Goal: Information Seeking & Learning: Learn about a topic

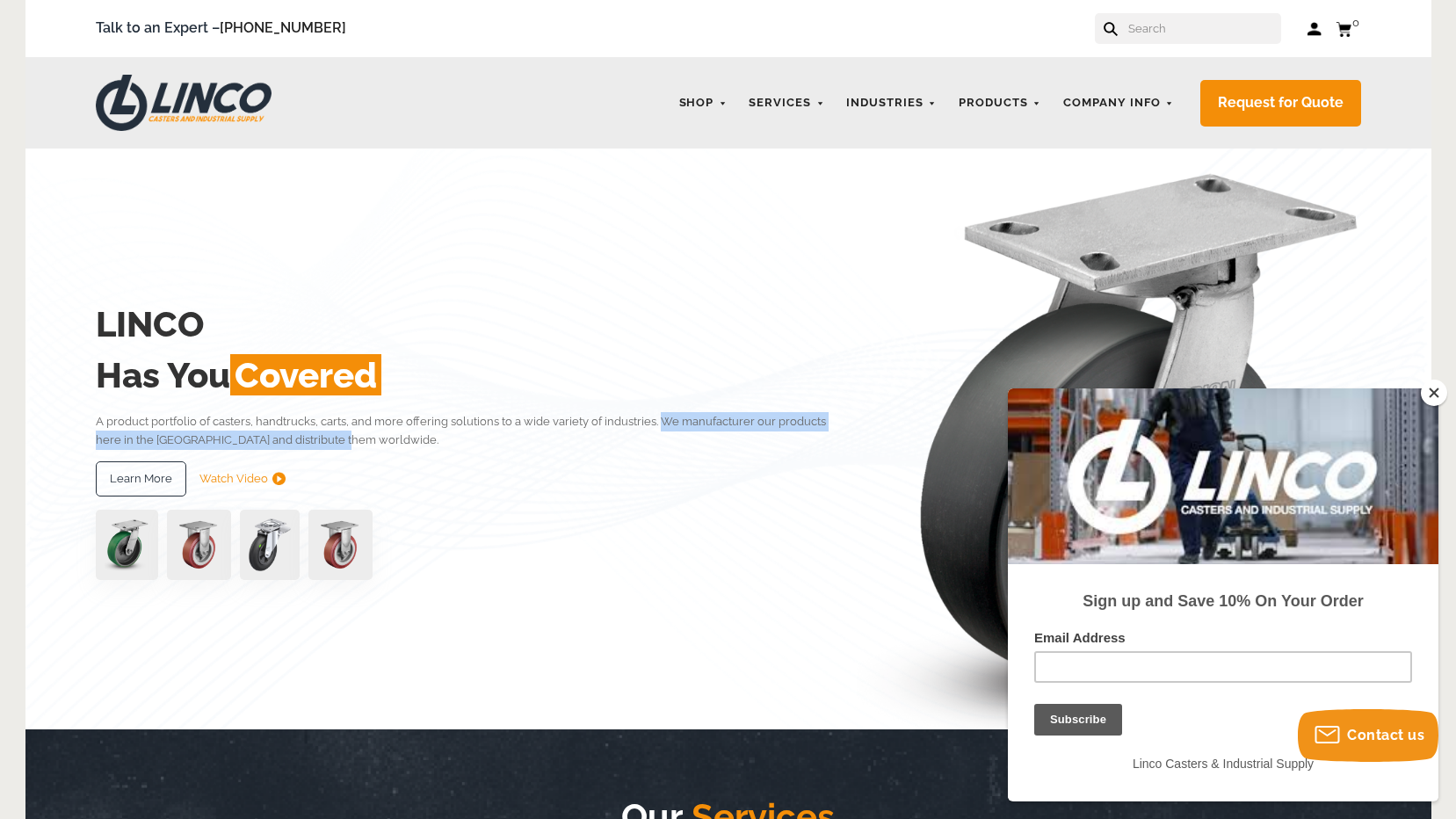
drag, startPoint x: 653, startPoint y: 423, endPoint x: 735, endPoint y: 446, distance: 85.2
click at [735, 446] on p "A product portfolio of casters, handtrucks, carts, and more offering solutions …" at bounding box center [474, 431] width 756 height 38
drag, startPoint x: 95, startPoint y: 422, endPoint x: 321, endPoint y: 443, distance: 227.0
click at [322, 443] on p "A product portfolio of casters, handtrucks, carts, and more offering solutions …" at bounding box center [474, 431] width 756 height 38
copy p "A product portfolio of casters, handtrucks, carts, and more offering solutions …"
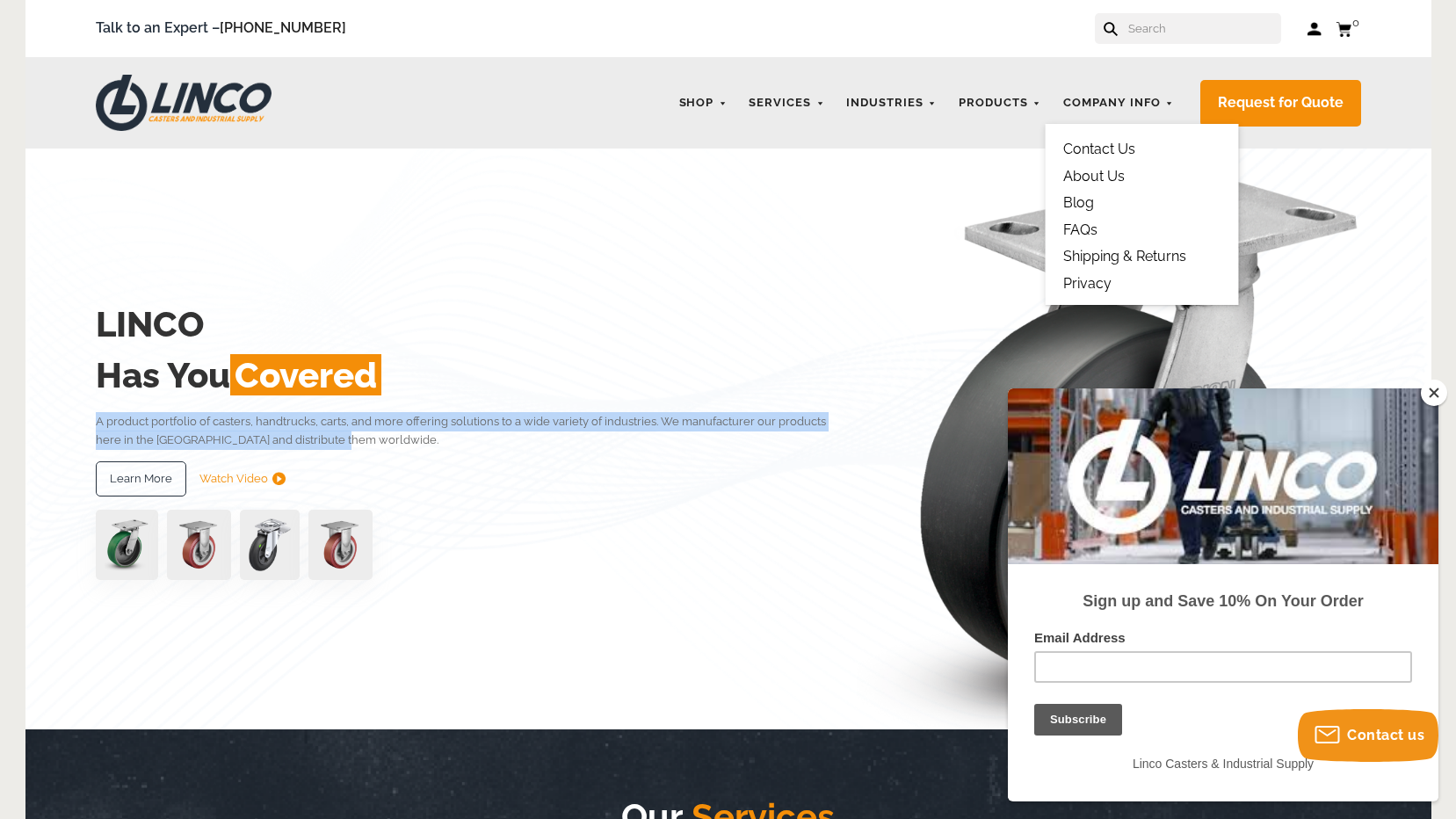
click at [1111, 177] on link "About Us" at bounding box center [1093, 176] width 61 height 17
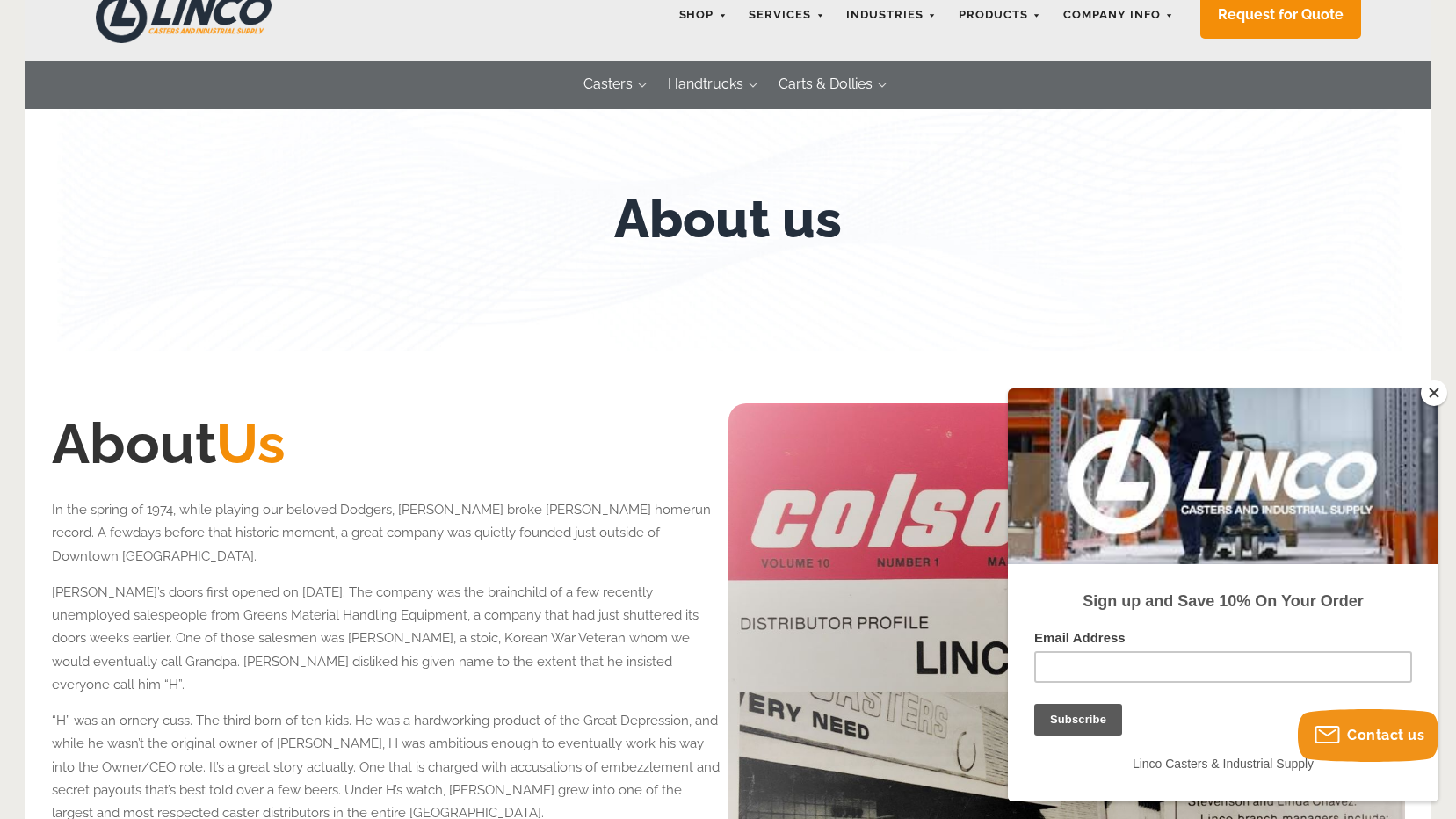
scroll to position [352, 0]
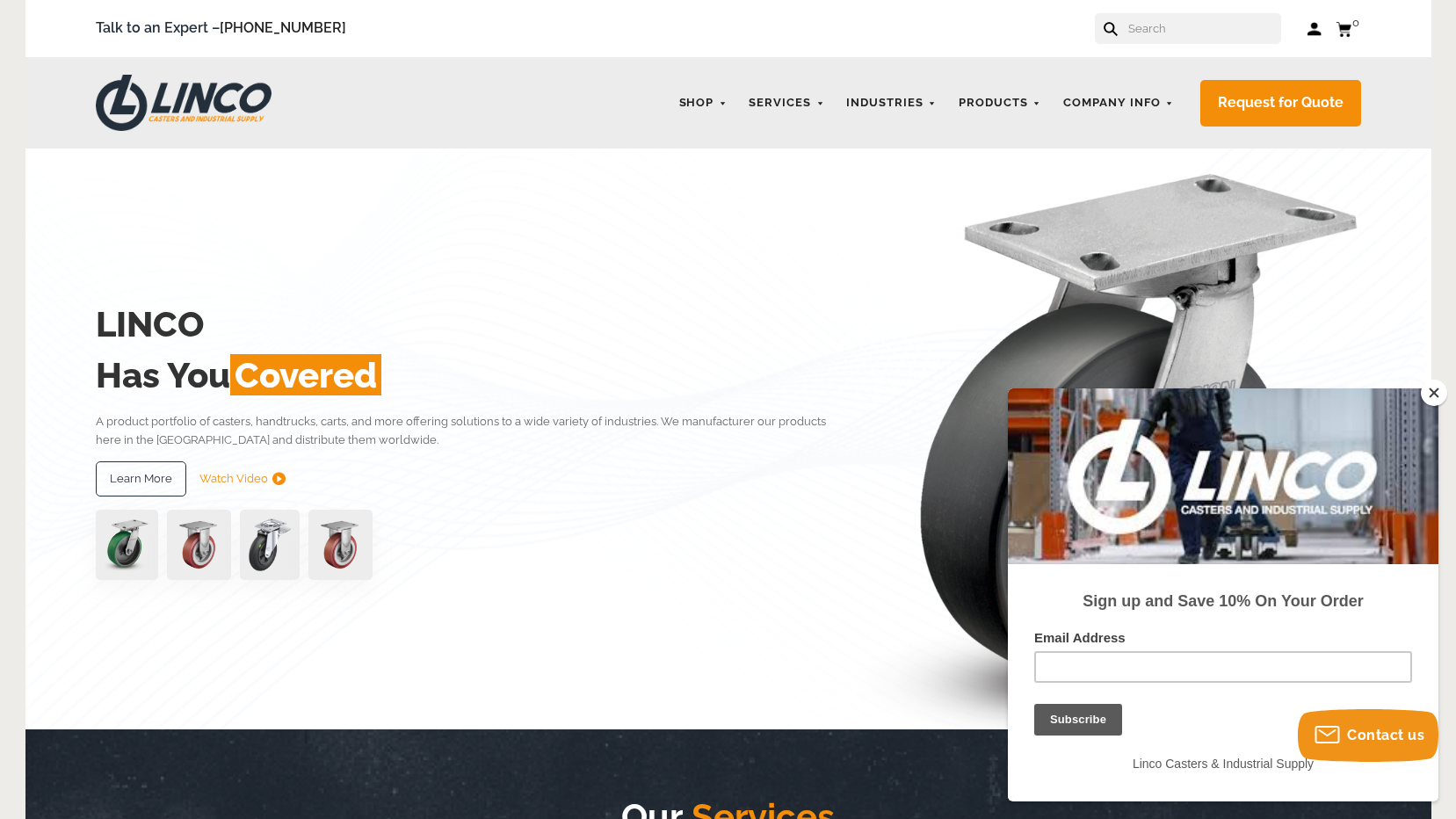
click at [97, 419] on p "A product portfolio of casters, handtrucks, carts, and more offering solutions …" at bounding box center [474, 431] width 756 height 38
